Goal: Information Seeking & Learning: Learn about a topic

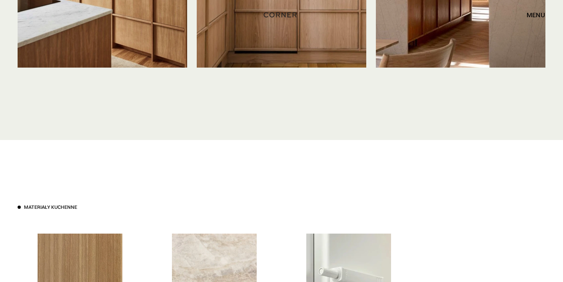
scroll to position [2197, 0]
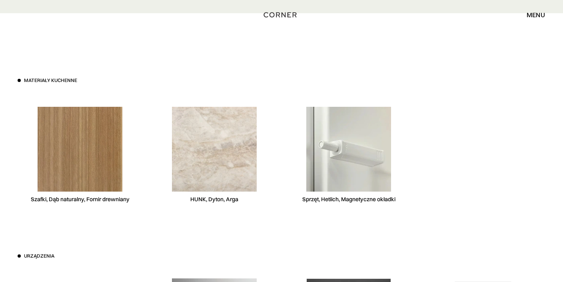
click at [242, 199] on div "HUNK, Dyton, Arga" at bounding box center [214, 155] width 125 height 123
drag, startPoint x: 189, startPoint y: 198, endPoint x: 250, endPoint y: 202, distance: 60.5
click at [250, 202] on div "HUNK, Dyton, Arga" at bounding box center [214, 155] width 125 height 123
drag, startPoint x: 236, startPoint y: 198, endPoint x: 210, endPoint y: 198, distance: 26.8
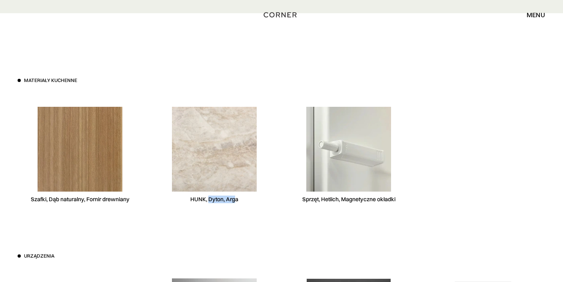
click at [210, 198] on div "HUNK, Dyton, Arga" at bounding box center [214, 200] width 48 height 8
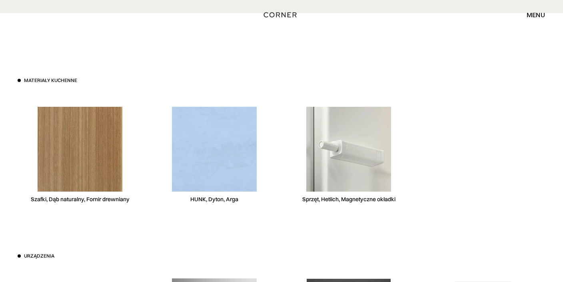
drag, startPoint x: 191, startPoint y: 198, endPoint x: 244, endPoint y: 201, distance: 53.7
click at [244, 201] on div "HUNK, Dyton, Arga" at bounding box center [214, 155] width 125 height 123
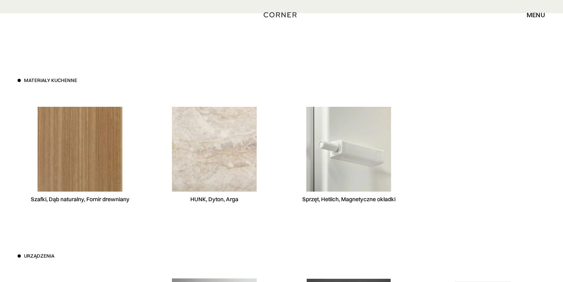
click at [239, 199] on div "HUNK, Dyton, Arga" at bounding box center [214, 155] width 125 height 123
drag, startPoint x: 192, startPoint y: 198, endPoint x: 237, endPoint y: 200, distance: 45.3
click at [237, 200] on div "HUNK, Dyton, Arga" at bounding box center [214, 200] width 48 height 8
copy div "HUNK, Dyton, Arga"
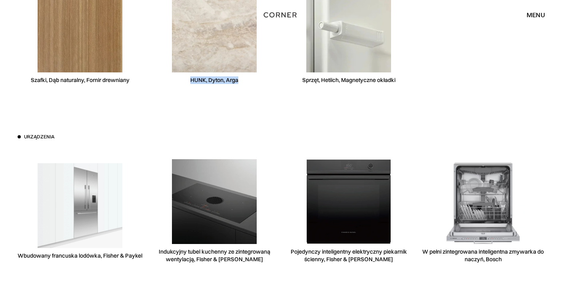
scroll to position [2324, 0]
